Goal: Information Seeking & Learning: Learn about a topic

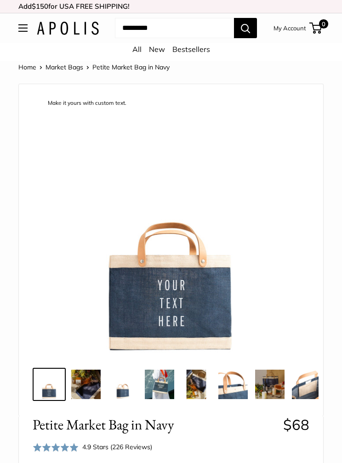
click at [156, 47] on link "New" at bounding box center [157, 49] width 16 height 9
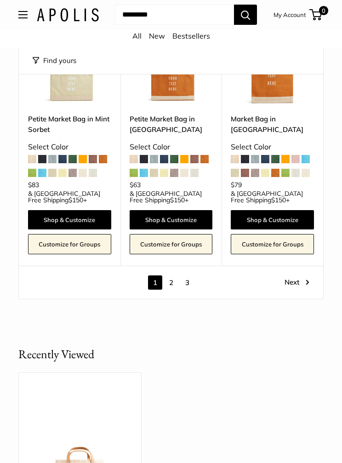
scroll to position [3943, 0]
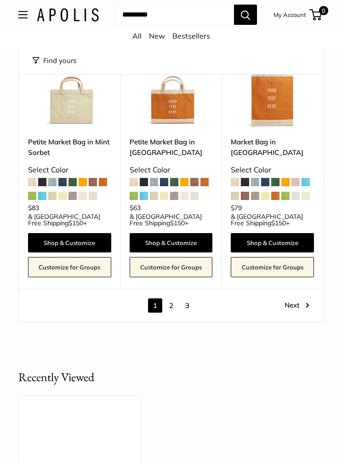
click at [170, 298] on link "2" at bounding box center [171, 305] width 14 height 14
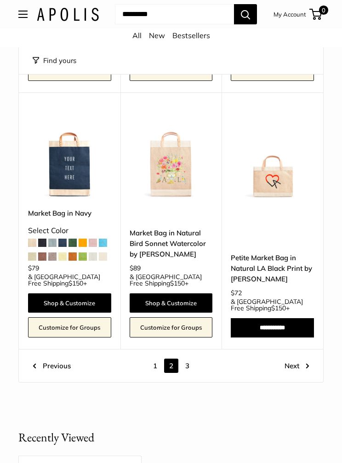
scroll to position [3751, 0]
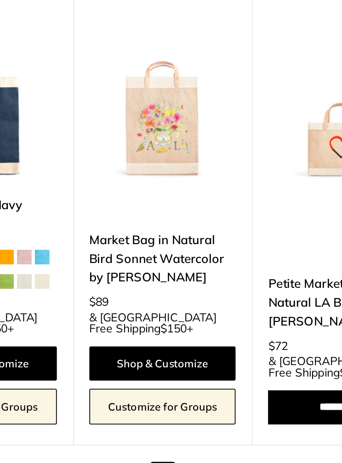
click at [180, 347] on link "3" at bounding box center [187, 354] width 14 height 14
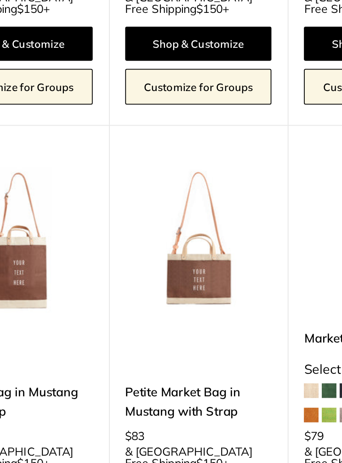
scroll to position [903, 0]
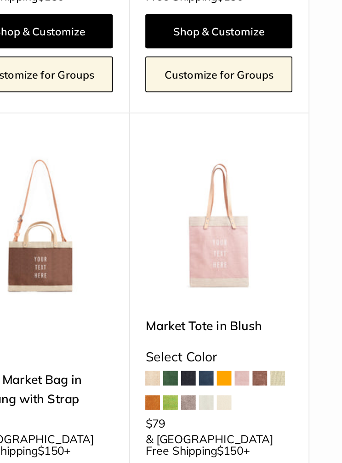
click at [130, 391] on link "Petite Market Bag in Mustang with Strap" at bounding box center [171, 402] width 83 height 22
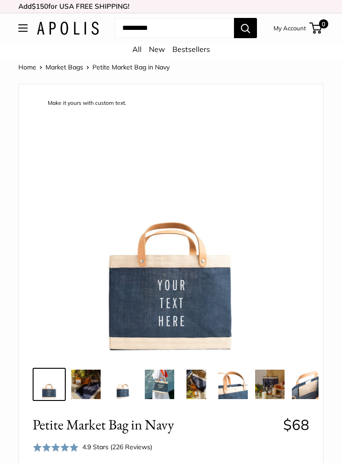
click at [140, 49] on link "All" at bounding box center [136, 49] width 9 height 9
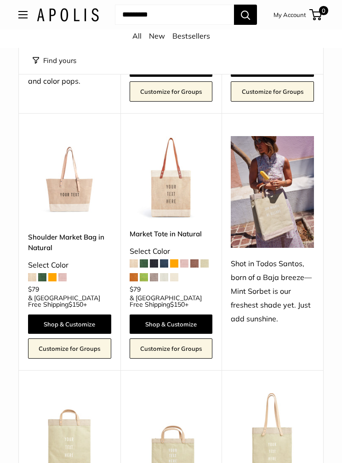
scroll to position [302, 0]
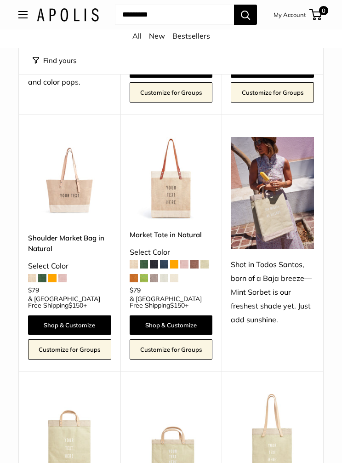
click at [176, 180] on img at bounding box center [171, 178] width 83 height 83
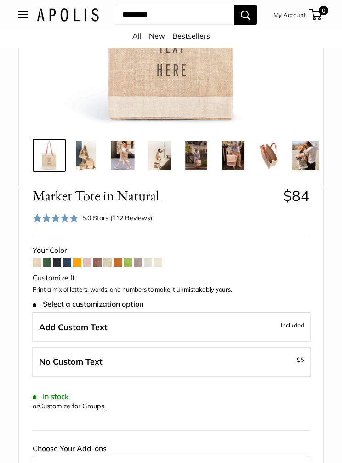
scroll to position [256, 0]
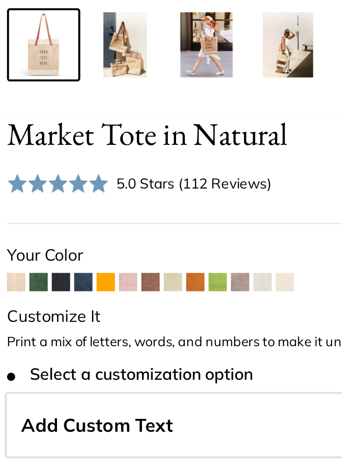
click at [63, 246] on span at bounding box center [67, 250] width 8 height 8
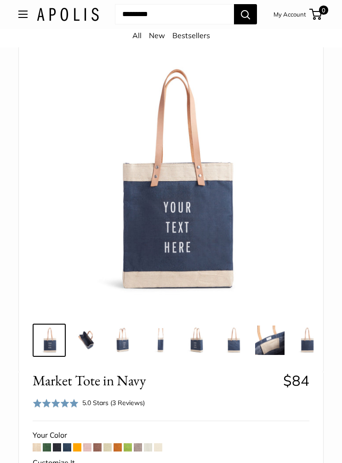
scroll to position [58, 0]
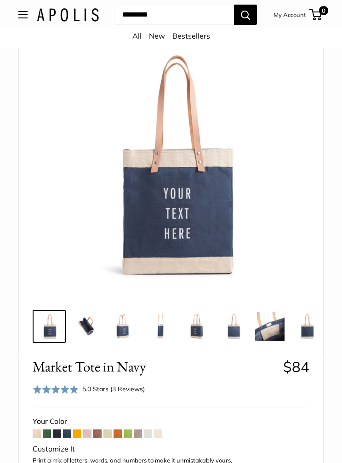
click at [84, 318] on img at bounding box center [85, 326] width 29 height 29
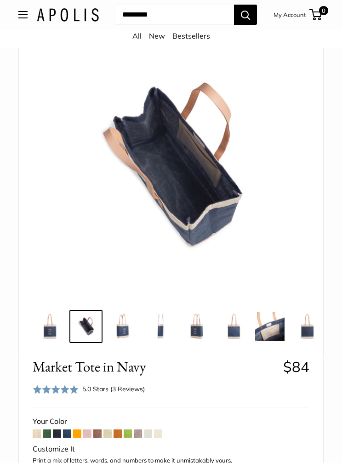
click at [123, 319] on img at bounding box center [122, 326] width 29 height 29
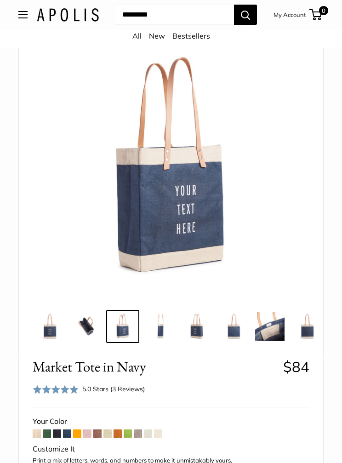
click at [160, 326] on img at bounding box center [159, 326] width 29 height 29
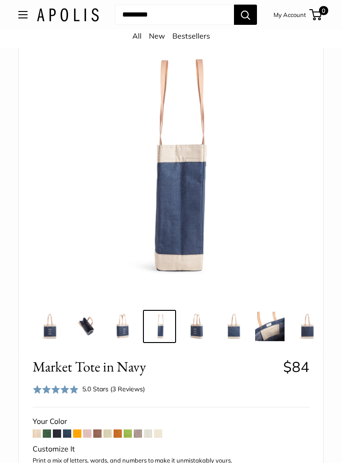
click at [190, 323] on img at bounding box center [196, 326] width 29 height 29
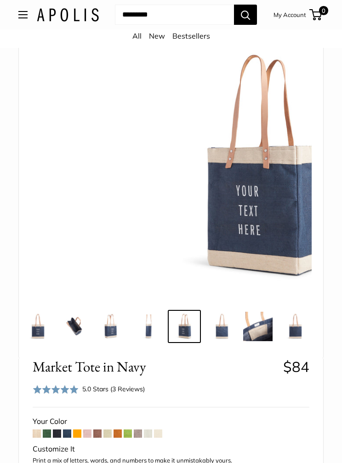
scroll to position [0, 14]
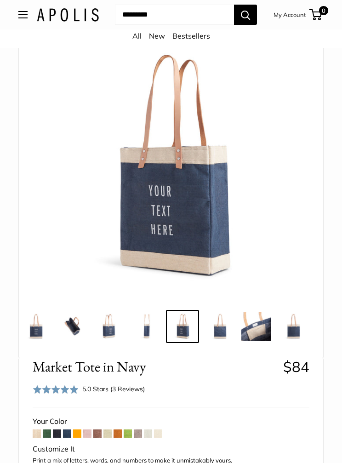
click at [220, 323] on img at bounding box center [219, 326] width 29 height 29
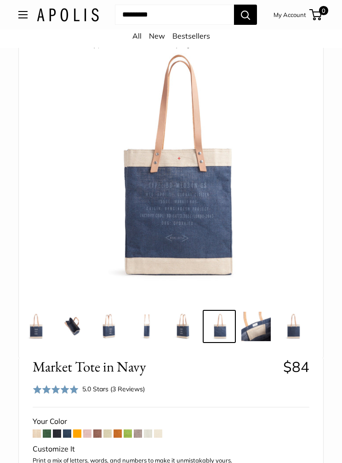
click at [253, 323] on img at bounding box center [255, 326] width 29 height 29
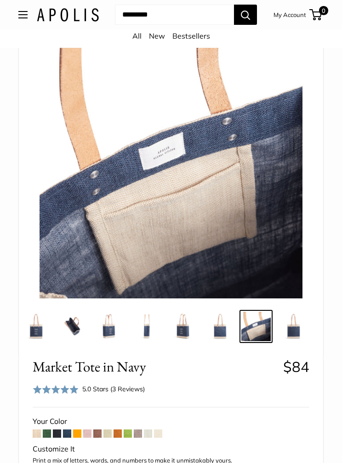
click at [292, 322] on img at bounding box center [292, 326] width 29 height 29
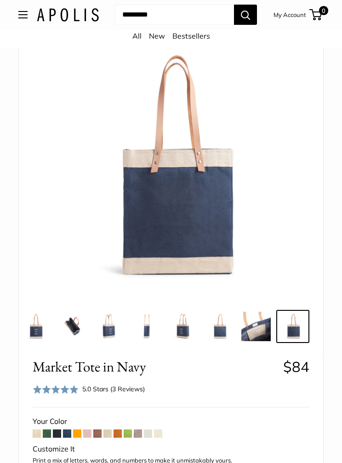
click at [105, 327] on img at bounding box center [108, 326] width 29 height 29
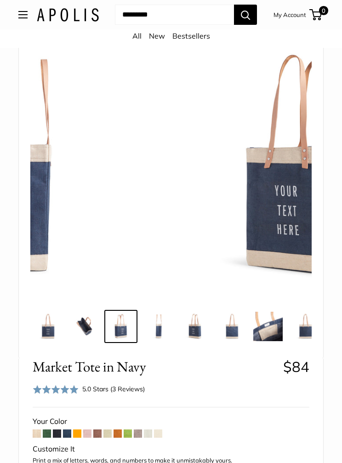
scroll to position [0, 0]
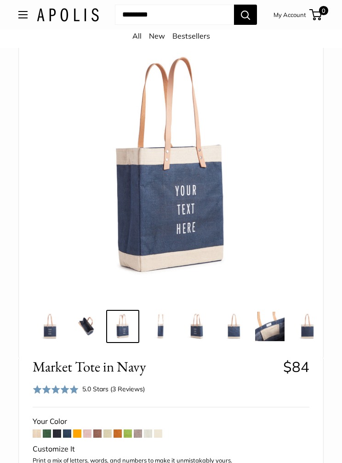
click at [81, 324] on img at bounding box center [85, 326] width 29 height 29
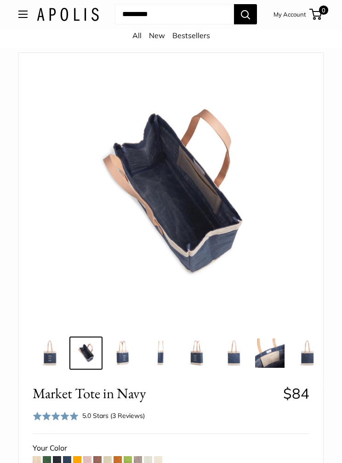
scroll to position [36, 0]
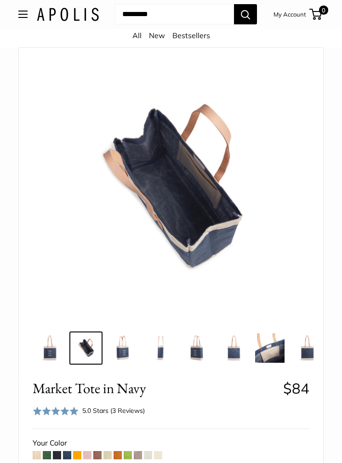
click at [27, 12] on button "Open menu" at bounding box center [22, 14] width 9 height 7
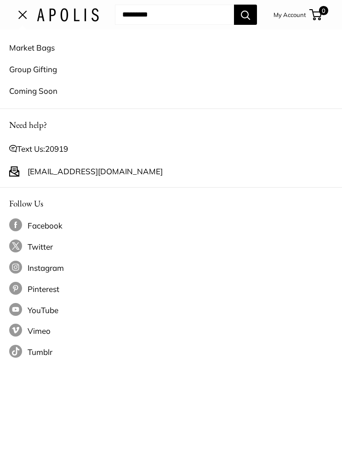
click at [33, 89] on link "Coming Soon" at bounding box center [171, 91] width 324 height 22
